Goal: Information Seeking & Learning: Check status

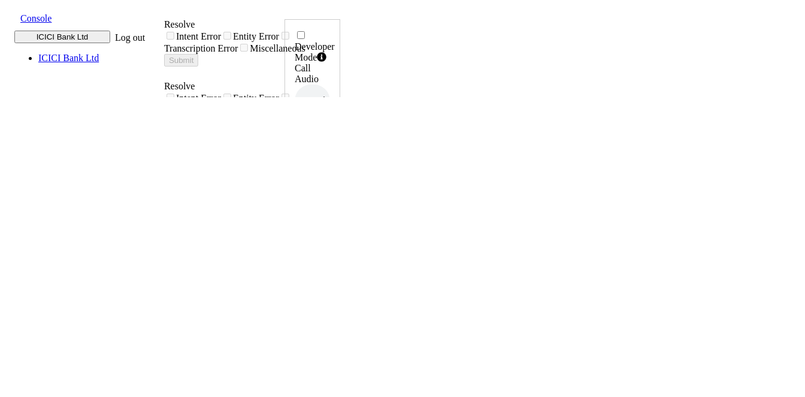
click at [11, 18] on span at bounding box center [11, 17] width 0 height 13
click at [334, 26] on div "call report" at bounding box center [439, 21] width 210 height 11
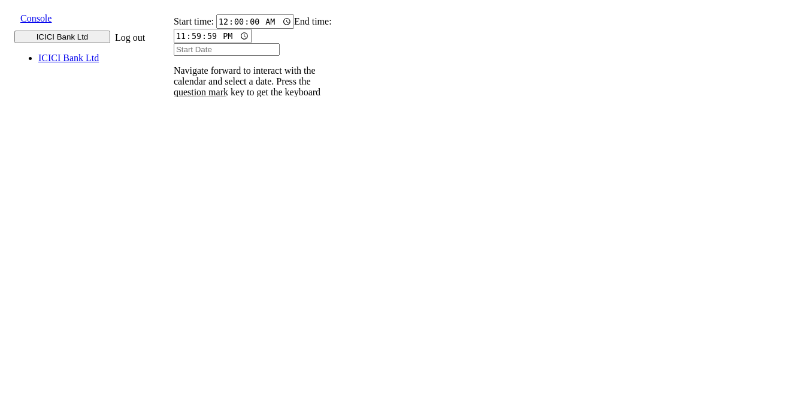
click at [203, 159] on input "text" at bounding box center [181, 165] width 44 height 13
type input "9820583145"
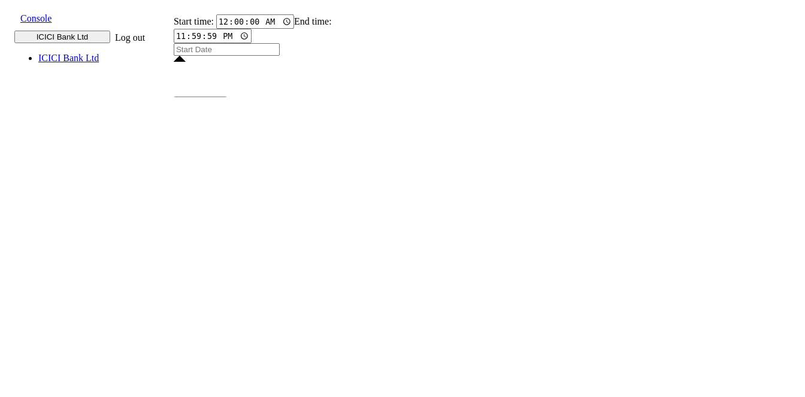
click at [220, 56] on input "Start Date" at bounding box center [227, 49] width 106 height 13
type input "21 Aug 2025"
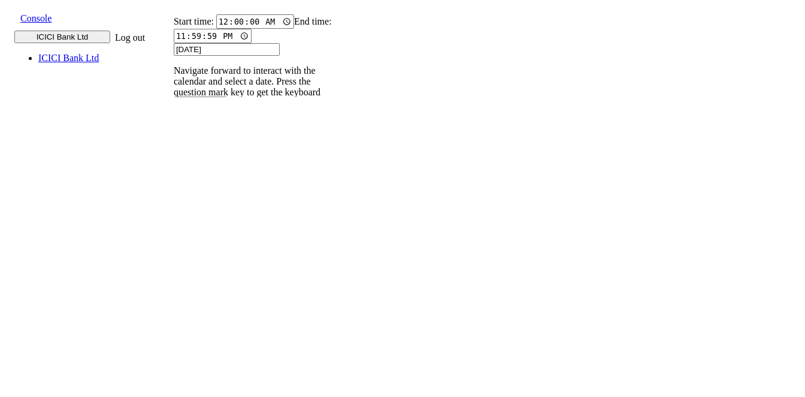
type input "21 Aug 2025"
click at [203, 159] on input "9820583145" at bounding box center [181, 165] width 44 height 13
click at [172, 173] on icon at bounding box center [168, 177] width 8 height 8
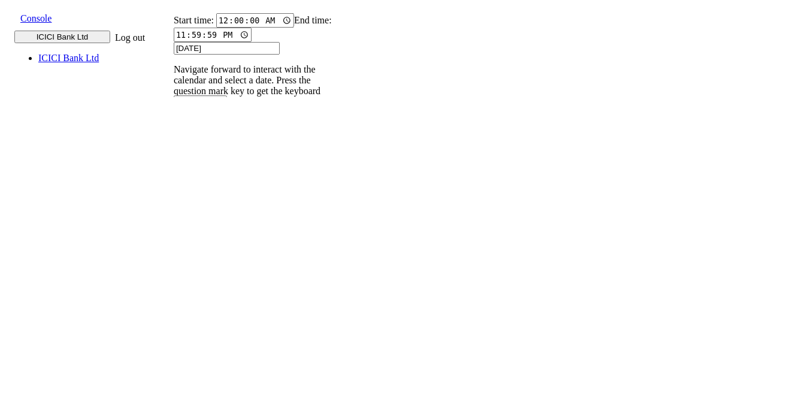
click at [208, 380] on p "004PHV..." at bounding box center [189, 385] width 40 height 11
click at [208, 341] on p "004PHV..." at bounding box center [189, 346] width 40 height 11
click at [208, 303] on p "004PHV..." at bounding box center [189, 308] width 40 height 11
click at [208, 264] on p "004PHV..." at bounding box center [189, 269] width 40 height 11
click at [203, 158] on input "9820583145" at bounding box center [181, 164] width 44 height 13
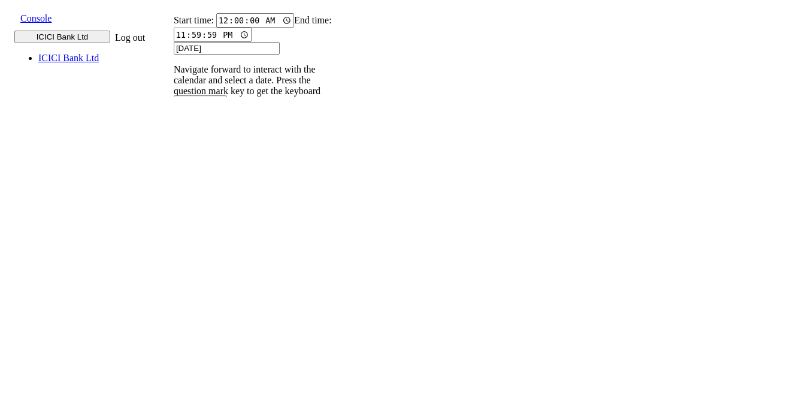
click at [172, 172] on icon at bounding box center [168, 176] width 8 height 8
click at [208, 380] on p "004PHV..." at bounding box center [189, 385] width 40 height 11
click at [208, 341] on p "004PHV..." at bounding box center [189, 346] width 40 height 11
click at [208, 303] on p "004PHV..." at bounding box center [189, 308] width 40 height 11
click at [208, 264] on p "004PHV..." at bounding box center [189, 269] width 40 height 11
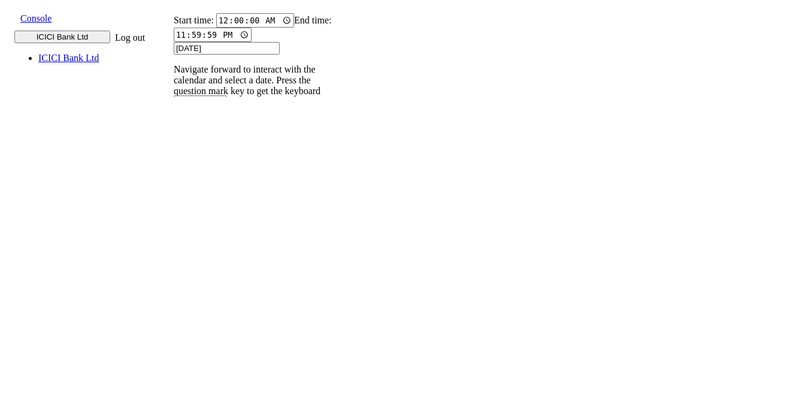
click at [203, 158] on input "9820583145" at bounding box center [181, 164] width 44 height 13
click at [172, 172] on icon at bounding box center [168, 176] width 8 height 8
click at [208, 311] on p "004PHV..." at bounding box center [189, 316] width 40 height 11
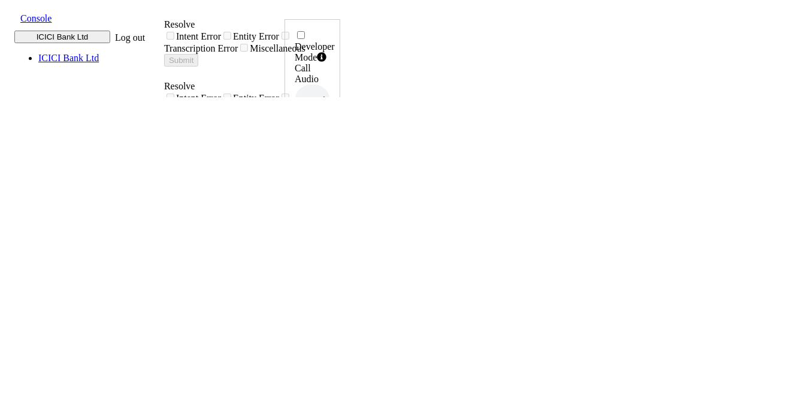
click at [332, 237] on icon at bounding box center [327, 242] width 8 height 10
drag, startPoint x: 721, startPoint y: 265, endPoint x: 761, endPoint y: 266, distance: 40.2
copy h6 "12:34:02"
click at [332, 237] on icon at bounding box center [327, 242] width 8 height 10
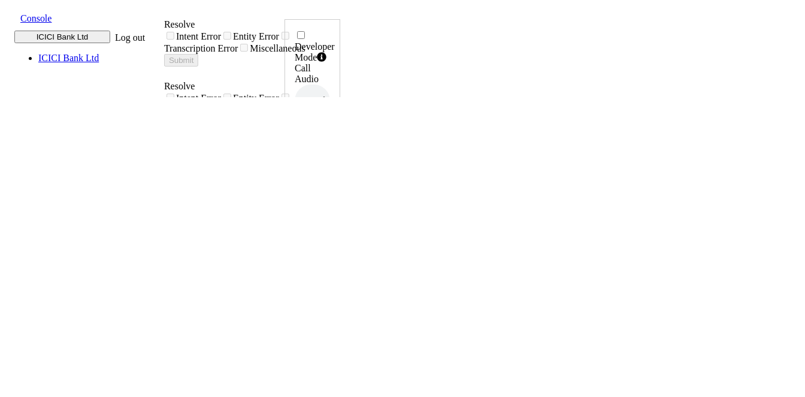
drag, startPoint x: 722, startPoint y: 267, endPoint x: 763, endPoint y: 265, distance: 40.2
copy h6 "12:35:59"
click at [332, 237] on icon at bounding box center [327, 242] width 8 height 10
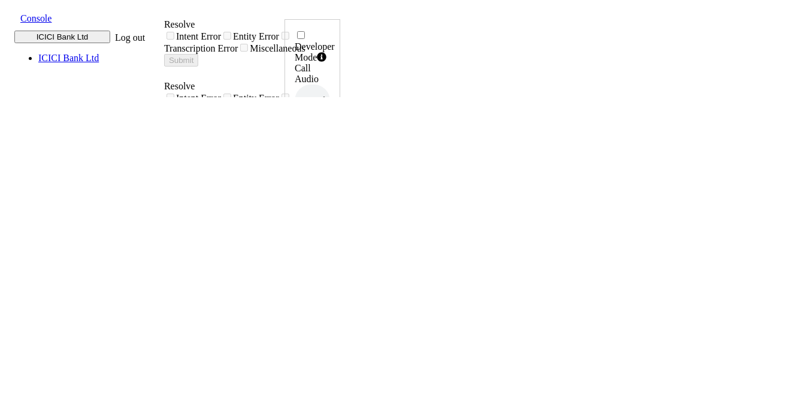
drag, startPoint x: 719, startPoint y: 267, endPoint x: 761, endPoint y: 265, distance: 41.4
click at [340, 265] on div "Developer Mode Call Audio 0.5x 1x 1.5x 2x 4x UUID 004PHVNLISC4RCDM ... Phone Nu…" at bounding box center [313, 402] width 56 height 766
copy h6 "12:42:30"
click at [332, 237] on icon at bounding box center [327, 242] width 8 height 10
drag, startPoint x: 724, startPoint y: 261, endPoint x: 763, endPoint y: 264, distance: 39.0
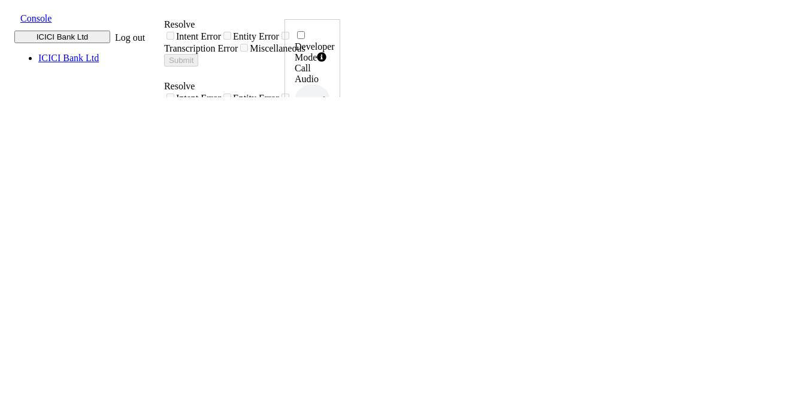
copy h6 "12:49:49"
click at [332, 237] on icon at bounding box center [327, 242] width 8 height 10
drag, startPoint x: 721, startPoint y: 268, endPoint x: 762, endPoint y: 267, distance: 41.3
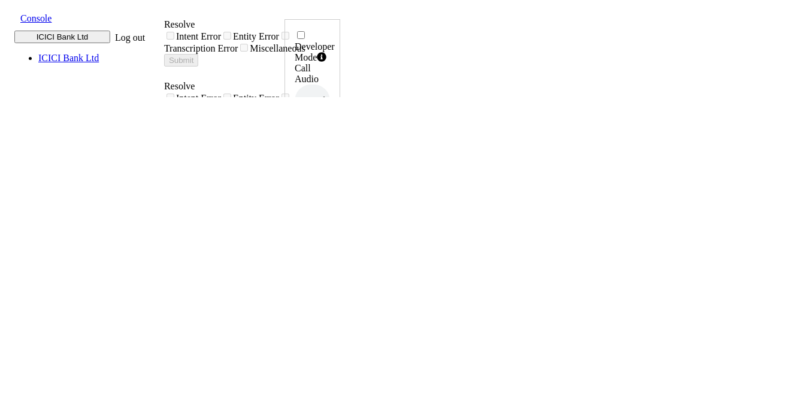
copy h6 "12:53:01"
click at [332, 237] on icon at bounding box center [327, 242] width 8 height 10
drag, startPoint x: 721, startPoint y: 267, endPoint x: 763, endPoint y: 267, distance: 41.3
click at [340, 267] on div "Developer Mode Call Audio 0.5x 1x 1.5x 2x 4x UUID 004PHVNLISC4RCDM ... Phone Nu…" at bounding box center [313, 398] width 56 height 759
copy h6 "13:05:04"
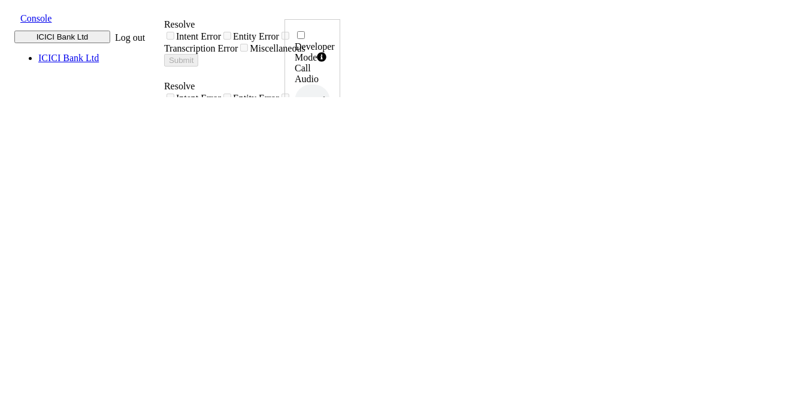
click at [332, 237] on icon at bounding box center [327, 242] width 8 height 10
drag, startPoint x: 720, startPoint y: 268, endPoint x: 761, endPoint y: 268, distance: 41.3
click at [340, 268] on div "Developer Mode Call Audio 0.5x 1x 1.5x 2x 4x UUID 004PHVNLISC4RCDM ... Phone Nu…" at bounding box center [313, 402] width 56 height 766
copy h6 "13:09:11"
click at [332, 237] on icon at bounding box center [327, 242] width 8 height 10
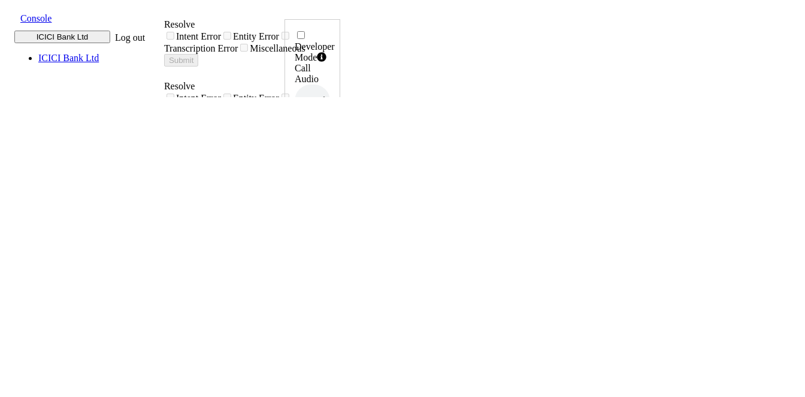
drag, startPoint x: 719, startPoint y: 264, endPoint x: 761, endPoint y: 268, distance: 42.1
click at [340, 268] on div "Developer Mode Call Audio 0.5x 1x 1.5x 2x 4x UUID 004PHVNLISC4RCDM ... Phone Nu…" at bounding box center [313, 402] width 56 height 766
copy h6 "13:12:26"
